Goal: Transaction & Acquisition: Purchase product/service

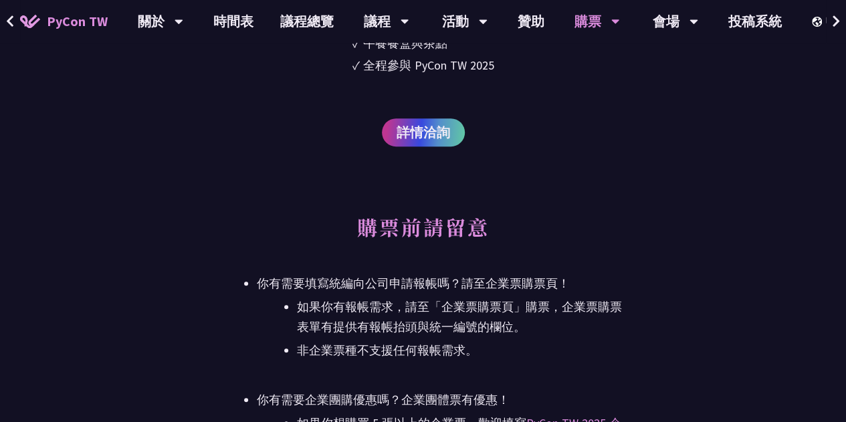
scroll to position [3009, 0]
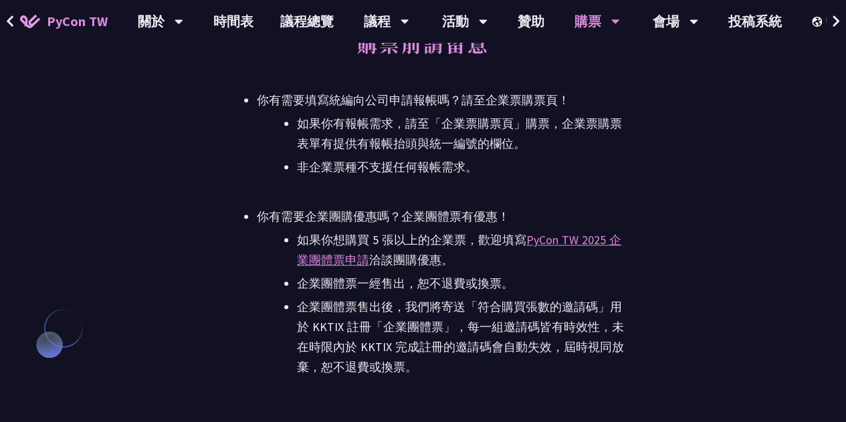
click at [456, 124] on li "如果你有報帳需求，請至「企業票購票頁」購票，企業票購票表單有提供有報帳抬頭與統一編號的欄位。" at bounding box center [463, 134] width 332 height 40
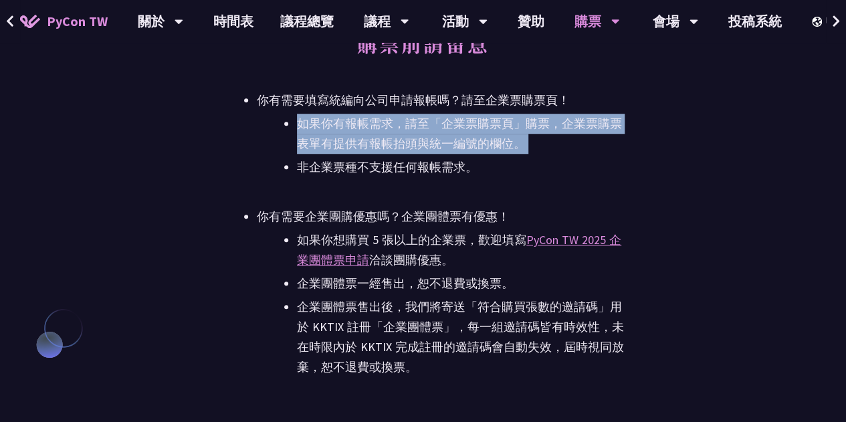
click at [456, 124] on li "如果你有報帳需求，請至「企業票購票頁」購票，企業票購票表單有提供有報帳抬頭與統一編號的欄位。" at bounding box center [463, 134] width 332 height 40
click at [456, 122] on li "如果你有報帳需求，請至「企業票購票頁」購票，企業票購票表單有提供有報帳抬頭與統一編號的欄位。" at bounding box center [463, 134] width 332 height 40
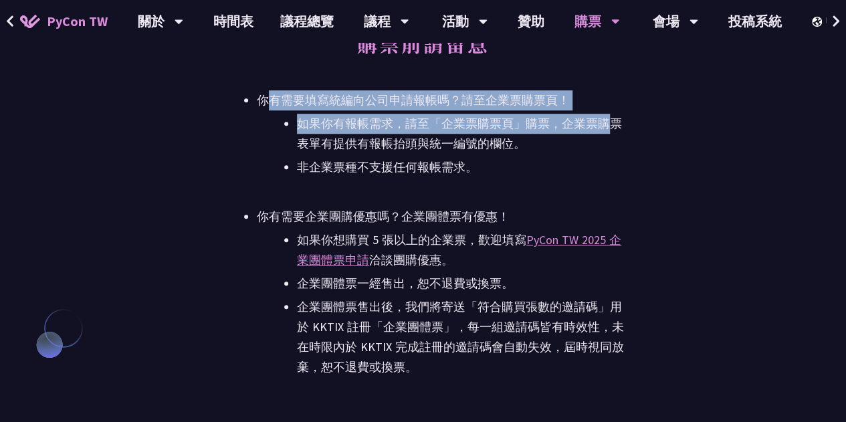
drag, startPoint x: 306, startPoint y: 104, endPoint x: 615, endPoint y: 132, distance: 310.2
click at [615, 132] on li "你有需要填寫統編向公司申請報帳嗎？請至企業票購票頁！ 如果你有報帳需求，請至「企業票購票頁」購票，企業票購票表單有提供有報帳抬頭與統一編號的欄位。 非企業票種…" at bounding box center [443, 133] width 372 height 87
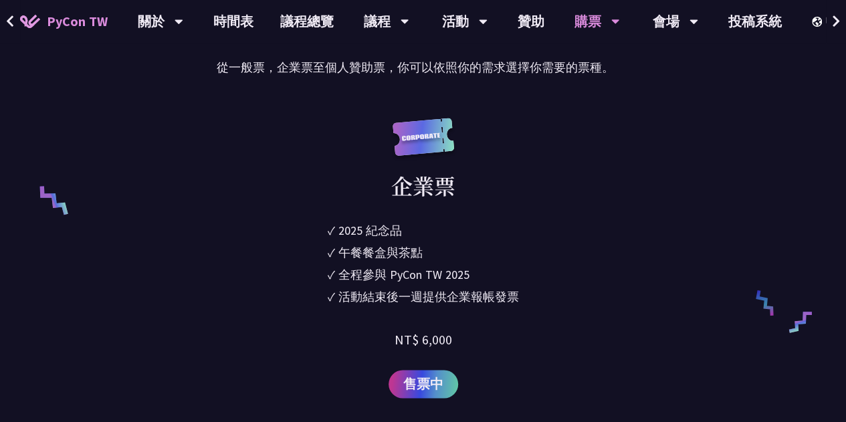
scroll to position [936, 0]
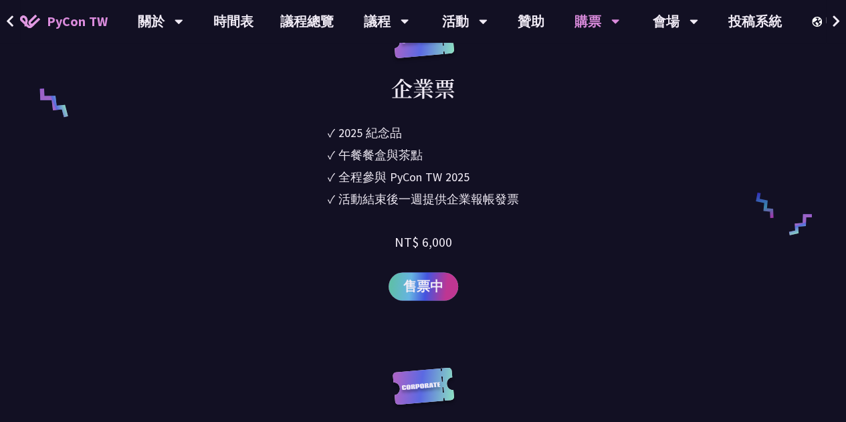
click at [421, 296] on link "售票中" at bounding box center [424, 286] width 70 height 28
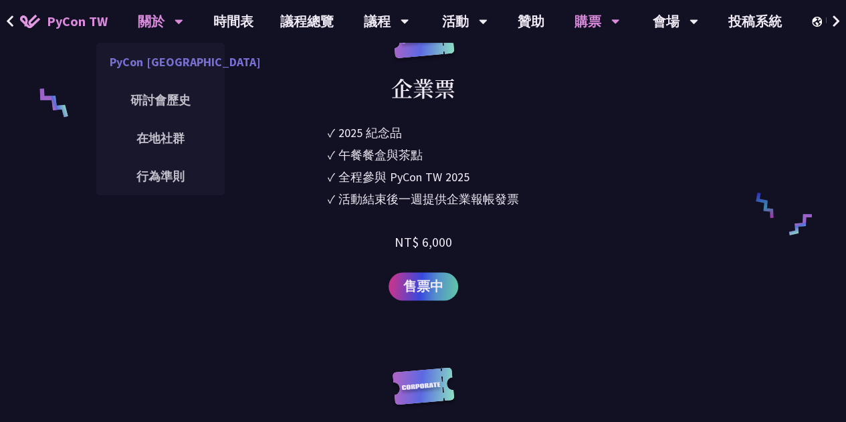
click at [167, 61] on link "PyCon [GEOGRAPHIC_DATA]" at bounding box center [160, 61] width 128 height 31
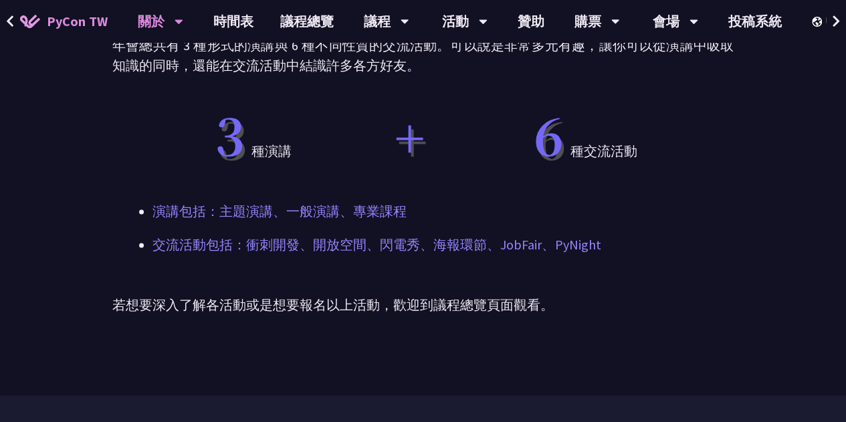
scroll to position [869, 0]
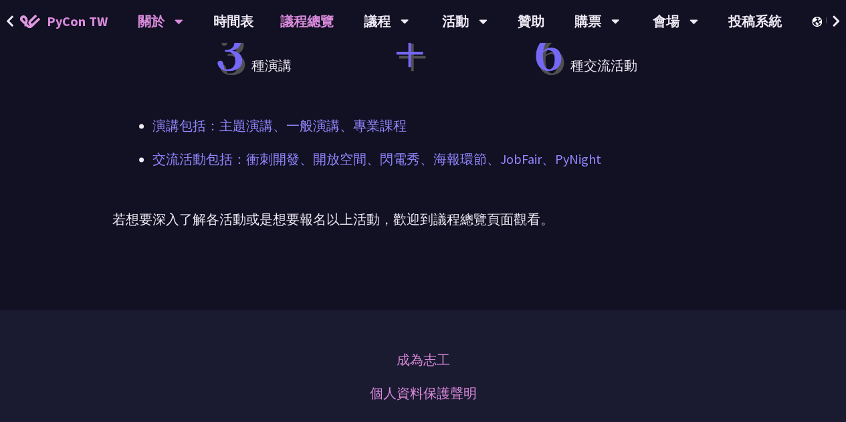
click at [317, 36] on link "議程總覽" at bounding box center [307, 21] width 80 height 43
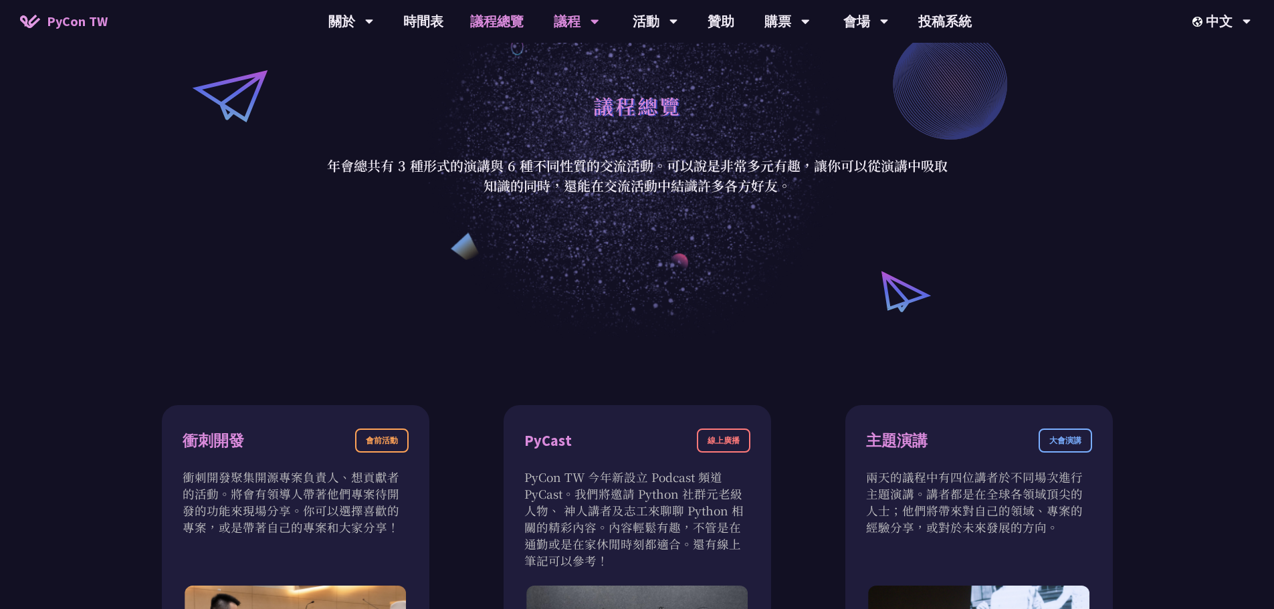
scroll to position [88, 0]
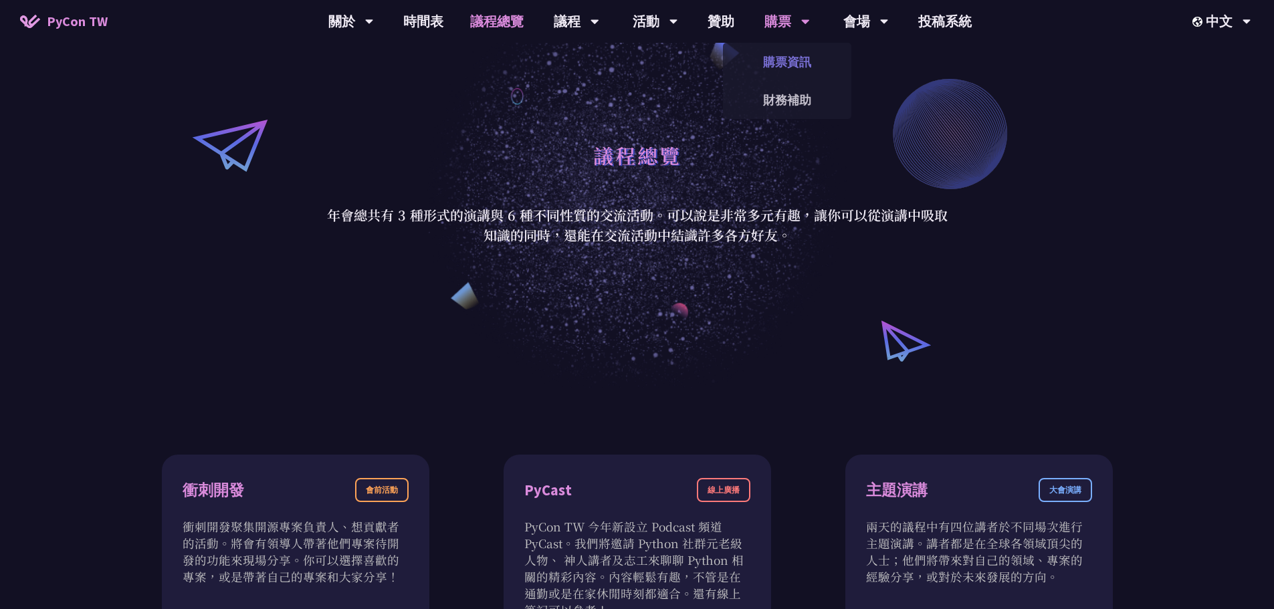
click at [790, 59] on link "購票資訊" at bounding box center [787, 61] width 128 height 31
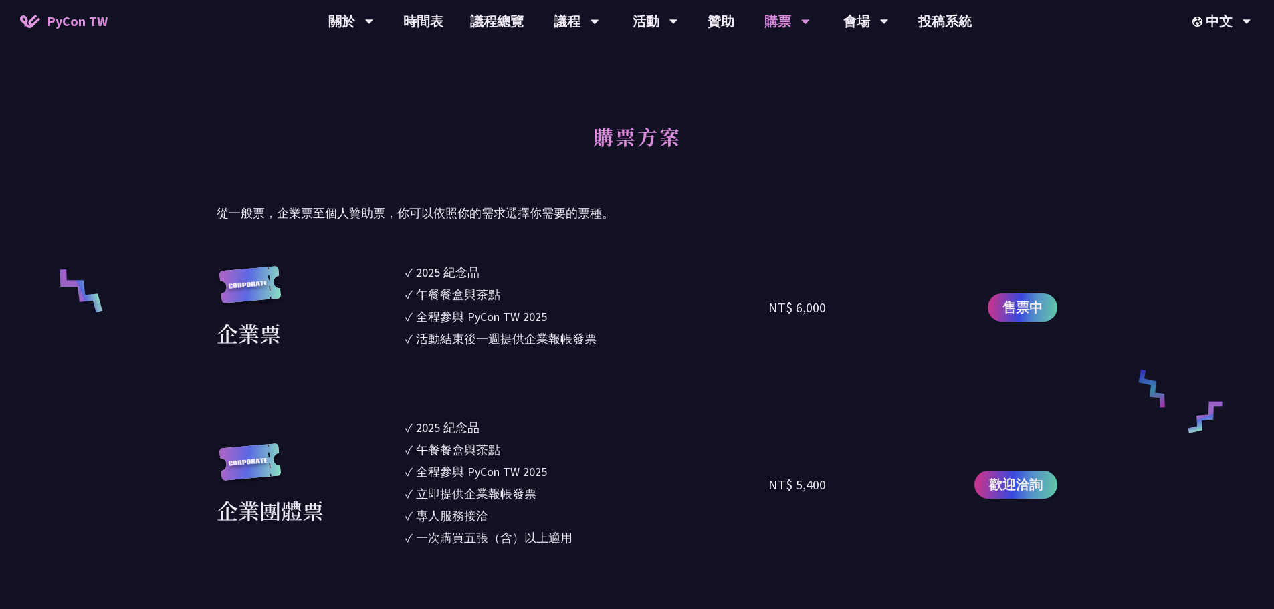
scroll to position [802, 0]
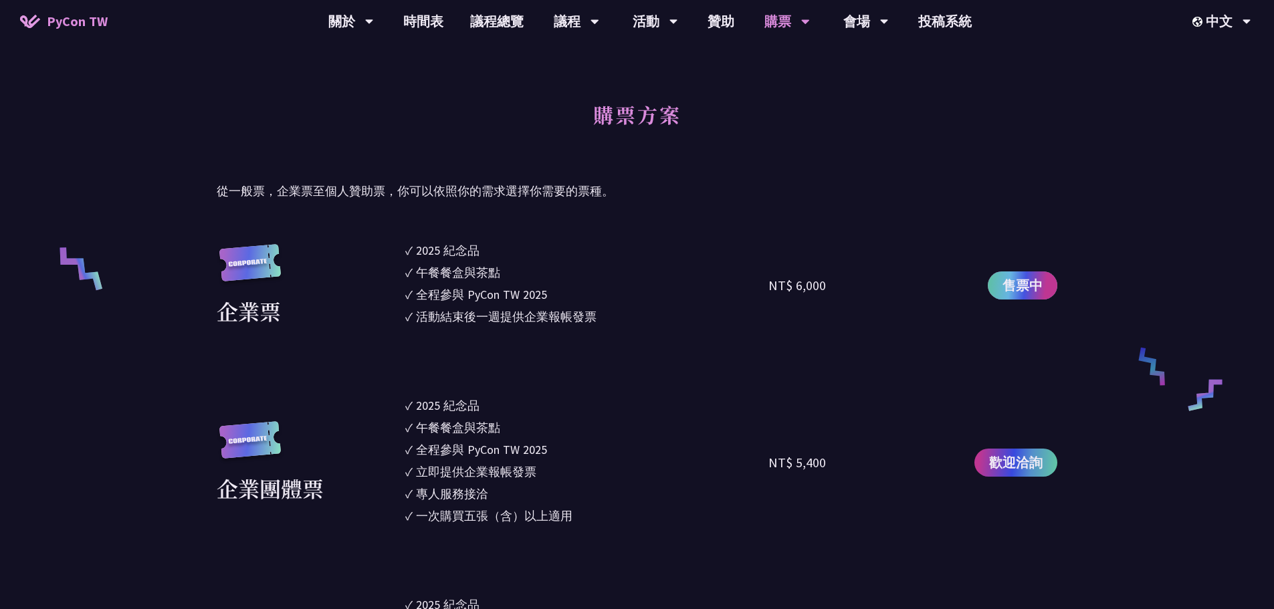
click at [845, 289] on span "售票中" at bounding box center [1022, 286] width 40 height 20
